Goal: Task Accomplishment & Management: Use online tool/utility

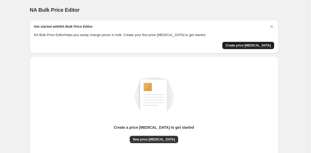
click at [247, 47] on span "Create price [MEDICAL_DATA]" at bounding box center [249, 45] width 46 height 4
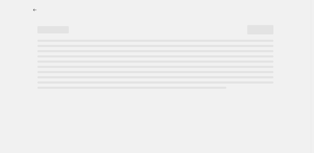
select select "percentage"
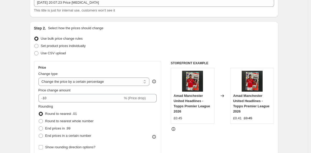
scroll to position [72, 0]
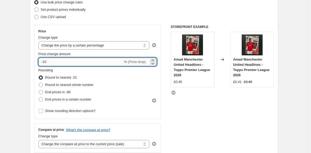
click at [51, 63] on input "-10" at bounding box center [81, 62] width 85 height 8
type input "-1"
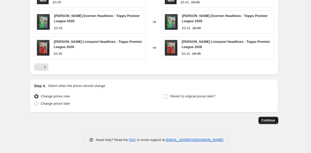
scroll to position [377, 0]
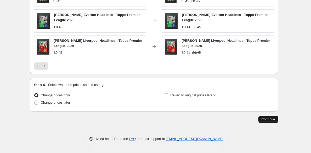
type input "-33"
click at [271, 119] on span "Continue" at bounding box center [269, 120] width 14 height 4
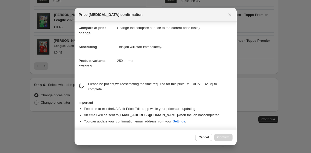
scroll to position [29, 0]
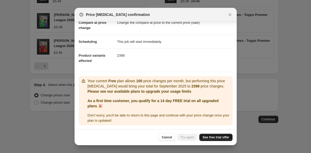
click at [224, 138] on span "See free trial offer" at bounding box center [216, 138] width 27 height 4
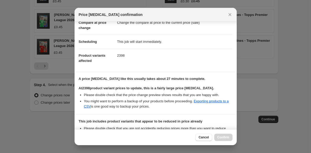
scroll to position [101, 0]
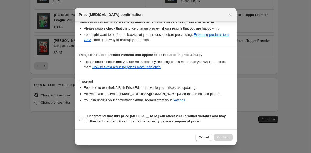
click at [151, 120] on b "I understand that this price change job will affect 2398 product variants and m…" at bounding box center [156, 118] width 141 height 9
click at [83, 120] on input "I understand that this price change job will affect 2398 product variants and m…" at bounding box center [81, 119] width 4 height 4
checkbox input "true"
click at [224, 139] on span "Confirm" at bounding box center [224, 138] width 12 height 4
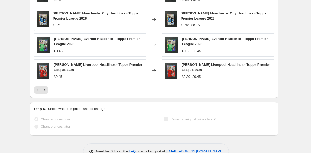
scroll to position [390, 0]
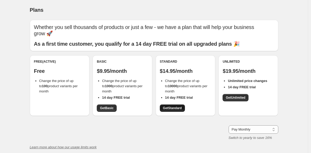
click at [177, 106] on span "Get Standard" at bounding box center [172, 108] width 19 height 4
